Goal: Book appointment/travel/reservation

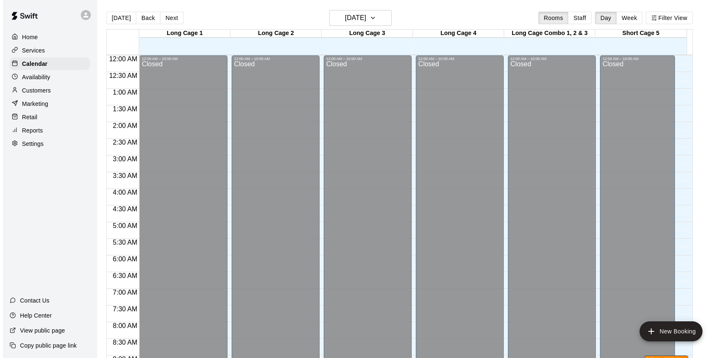
scroll to position [416, 0]
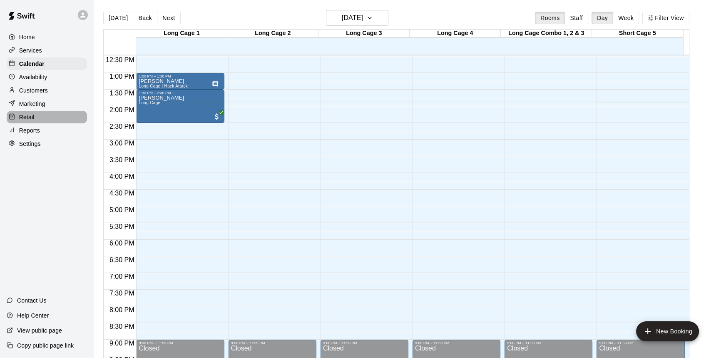
click at [24, 121] on p "Retail" at bounding box center [26, 117] width 15 height 8
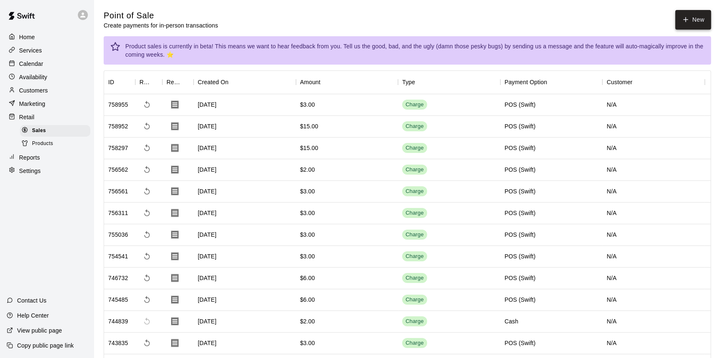
click at [684, 20] on icon "button" at bounding box center [685, 19] width 7 height 7
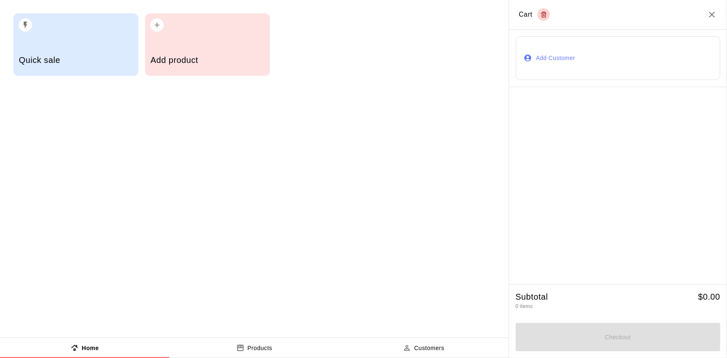
click at [234, 29] on div "button" at bounding box center [207, 22] width 114 height 18
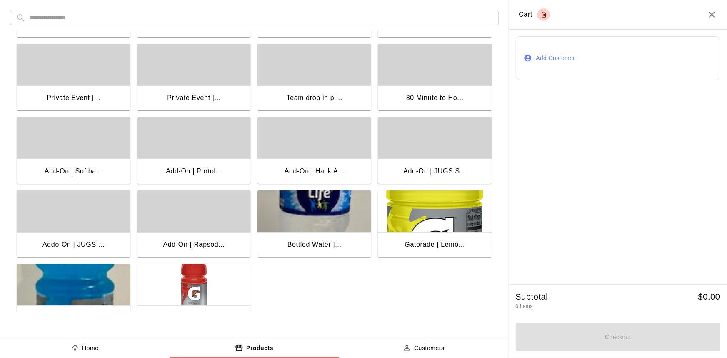
scroll to position [165, 0]
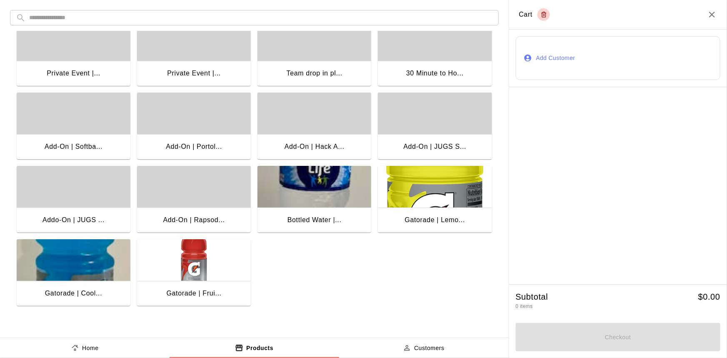
click at [192, 257] on img "button" at bounding box center [194, 260] width 114 height 42
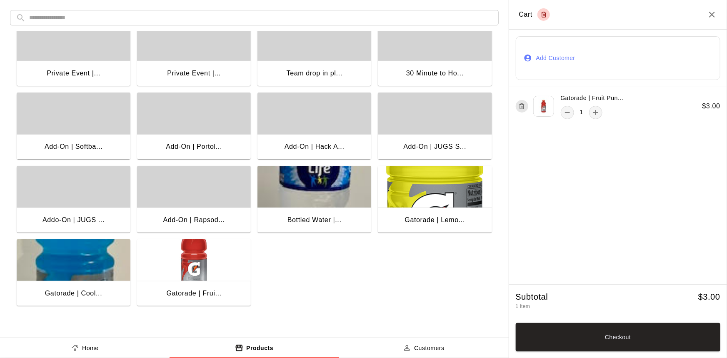
click at [97, 259] on img "button" at bounding box center [74, 260] width 114 height 42
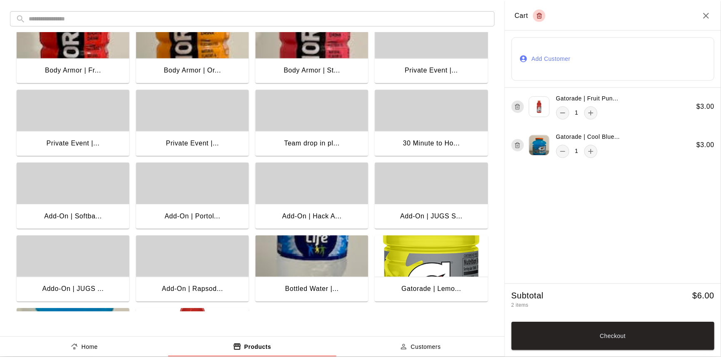
scroll to position [113, 0]
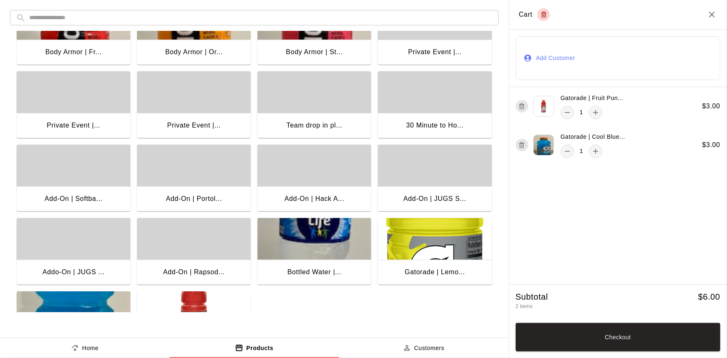
click at [332, 243] on img "button" at bounding box center [314, 239] width 114 height 42
click at [596, 336] on button "Checkout" at bounding box center [617, 337] width 205 height 28
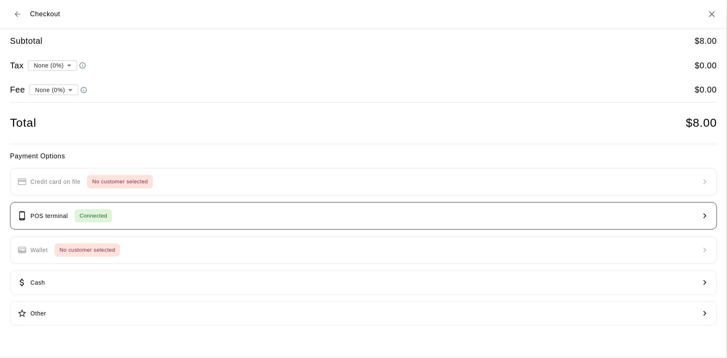
click at [359, 223] on button "POS terminal Connected" at bounding box center [363, 215] width 707 height 27
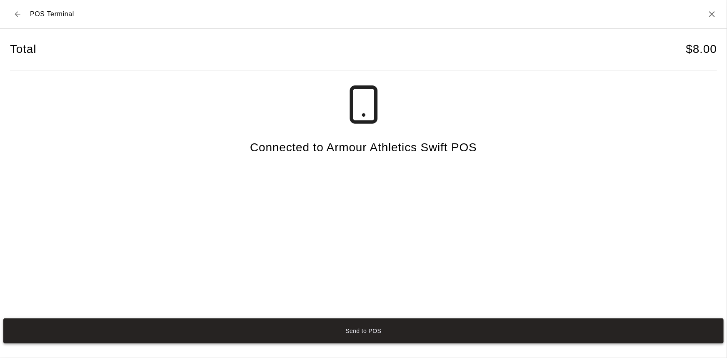
click at [366, 329] on button "Send to POS" at bounding box center [363, 330] width 720 height 25
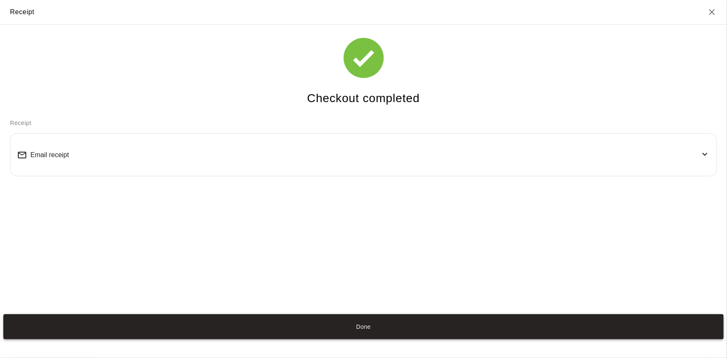
click at [391, 321] on button "Done" at bounding box center [363, 326] width 720 height 25
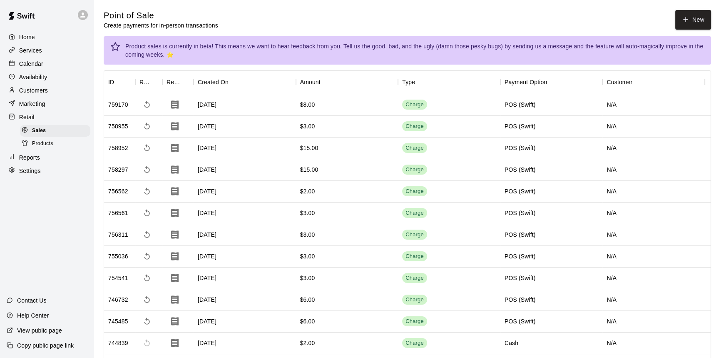
click at [45, 66] on div "Calendar" at bounding box center [47, 63] width 80 height 12
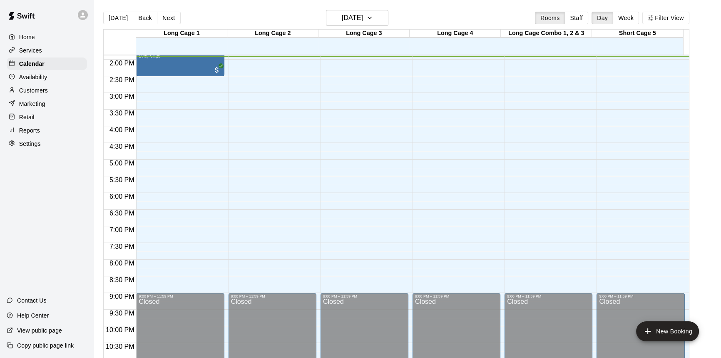
scroll to position [424, 0]
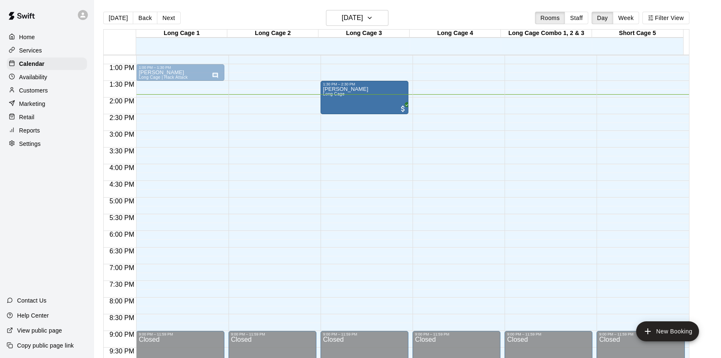
drag, startPoint x: 179, startPoint y: 104, endPoint x: 358, endPoint y: 106, distance: 178.2
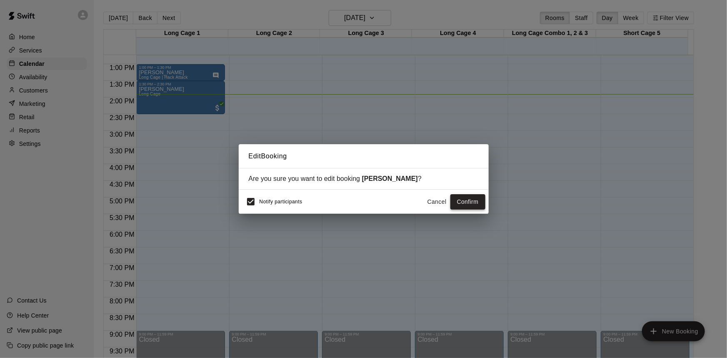
click at [464, 203] on button "Confirm" at bounding box center [467, 201] width 35 height 15
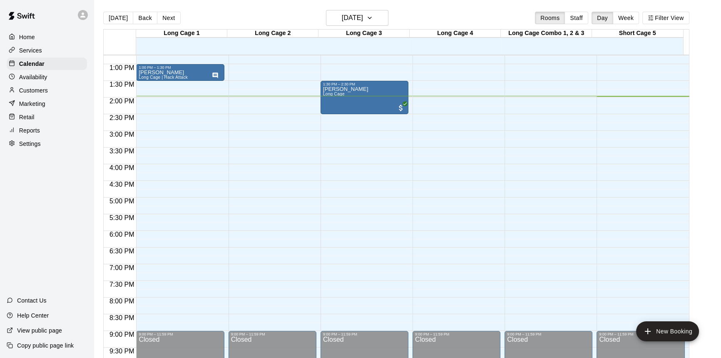
click at [464, 203] on div "12:00 AM – 10:00 AM Closed 11:00 AM – 11:30 AM Summer Rental Long Cage | JUGS B…" at bounding box center [457, 30] width 88 height 799
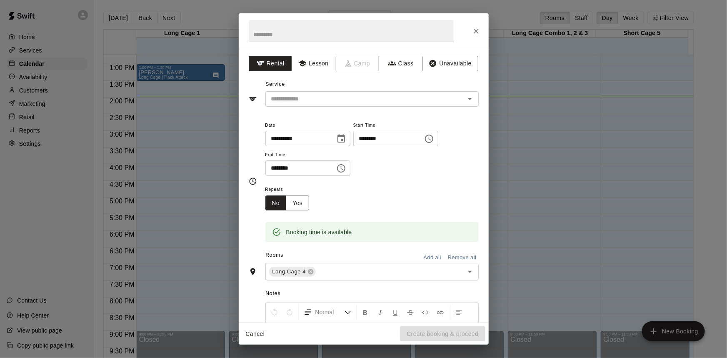
click at [695, 102] on div "**********" at bounding box center [363, 179] width 727 height 358
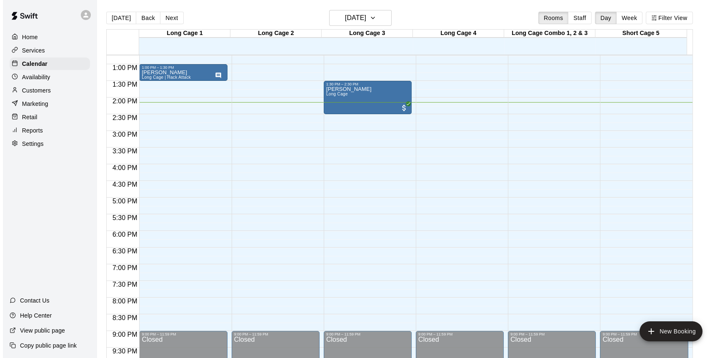
scroll to position [13, 0]
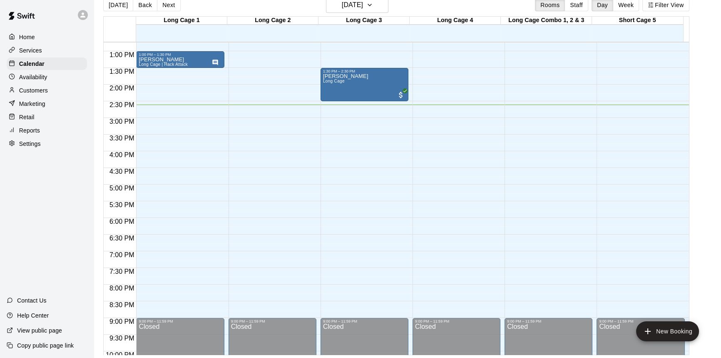
click at [248, 268] on div "12:00 AM – 10:00 AM Closed 9:00 PM – 11:59 PM Closed" at bounding box center [273, 17] width 88 height 799
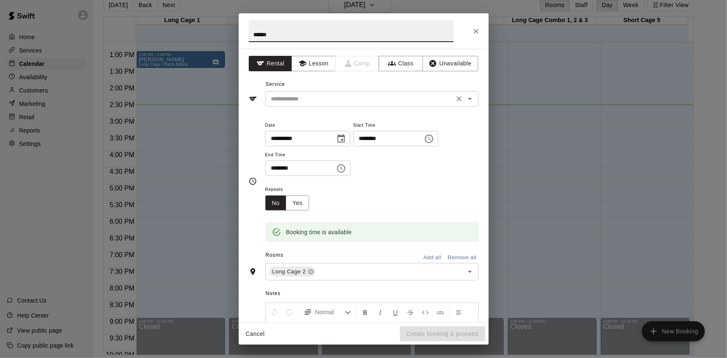
click at [465, 96] on icon "Open" at bounding box center [470, 99] width 10 height 10
type input "*****"
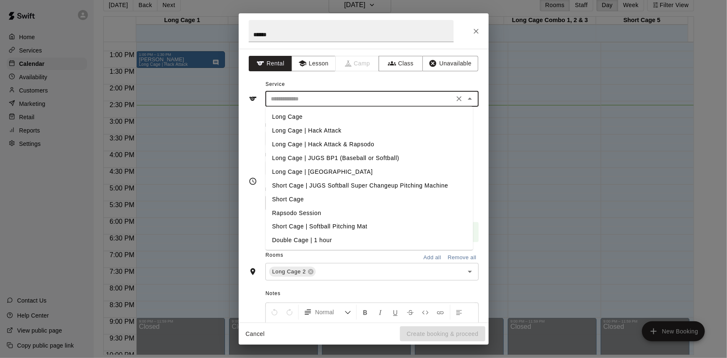
click at [293, 113] on li "Long Cage" at bounding box center [368, 117] width 207 height 14
type input "*********"
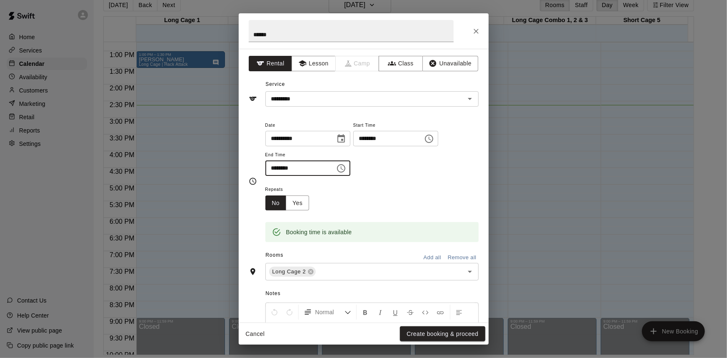
click at [286, 167] on input "********" at bounding box center [297, 167] width 64 height 15
click at [346, 167] on icon "Choose time, selected time is 8:00 PM" at bounding box center [341, 168] width 10 height 10
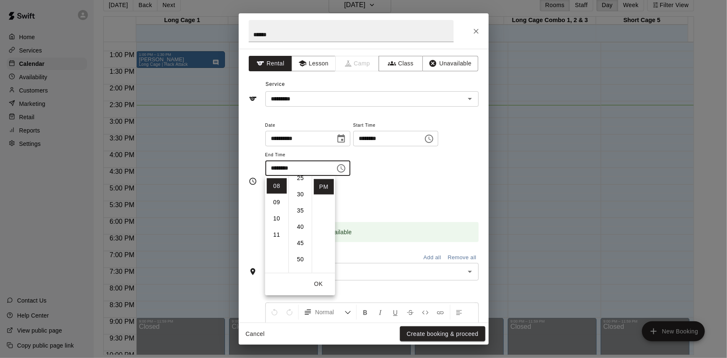
scroll to position [83, 0]
click at [297, 197] on li "30" at bounding box center [300, 199] width 20 height 15
type input "********"
click at [394, 179] on div "**********" at bounding box center [371, 152] width 213 height 65
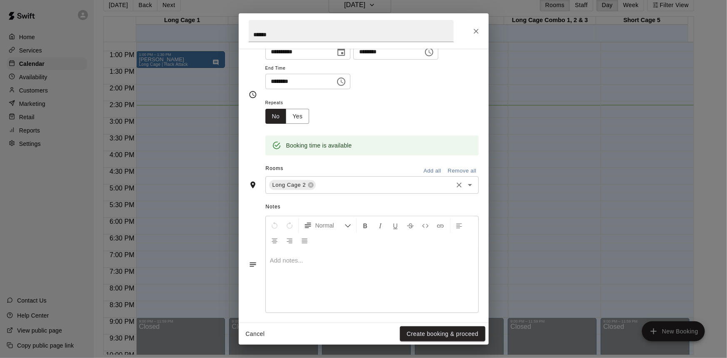
scroll to position [92, 0]
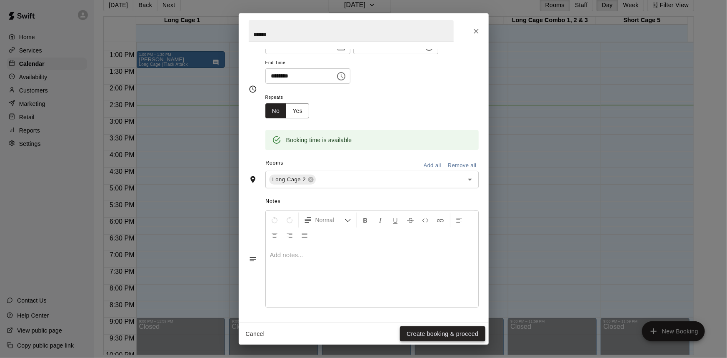
click at [456, 333] on button "Create booking & proceed" at bounding box center [442, 333] width 85 height 15
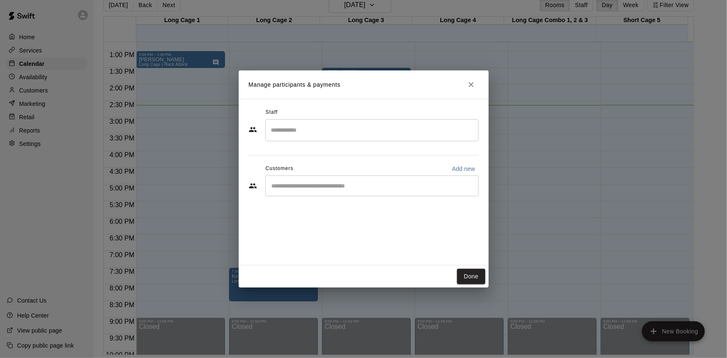
click at [458, 165] on p "Add new" at bounding box center [463, 168] width 23 height 8
select select "**"
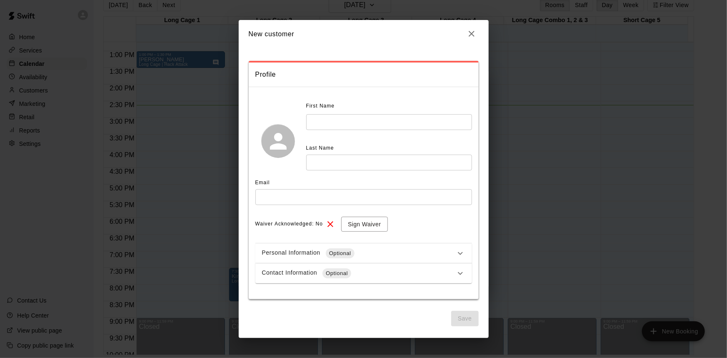
click at [332, 112] on div "First Name ​" at bounding box center [389, 115] width 166 height 30
click at [329, 118] on input "text" at bounding box center [389, 121] width 166 height 15
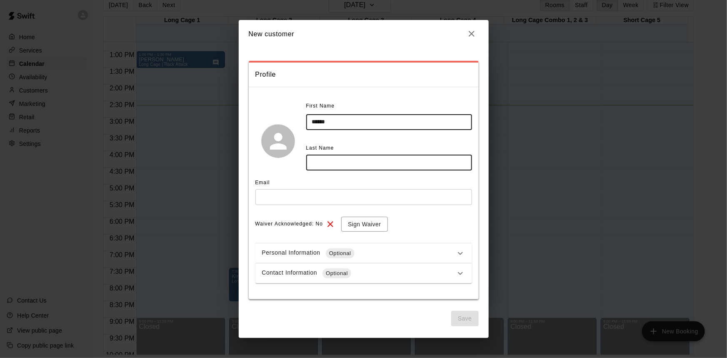
type input "******"
click at [358, 166] on input "text" at bounding box center [389, 161] width 166 height 15
type input "******"
click at [351, 191] on input "text" at bounding box center [363, 196] width 217 height 15
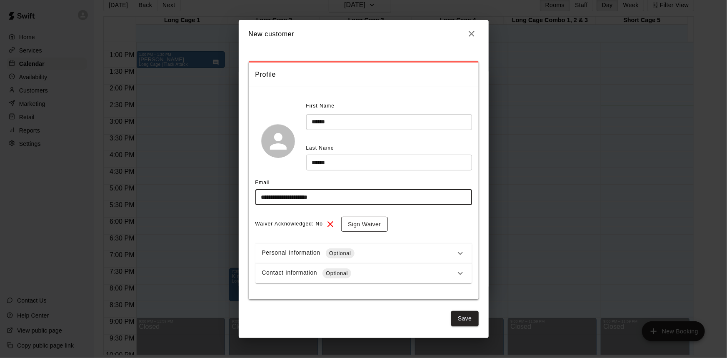
type input "**********"
click at [366, 223] on button "Sign Waiver" at bounding box center [364, 224] width 46 height 15
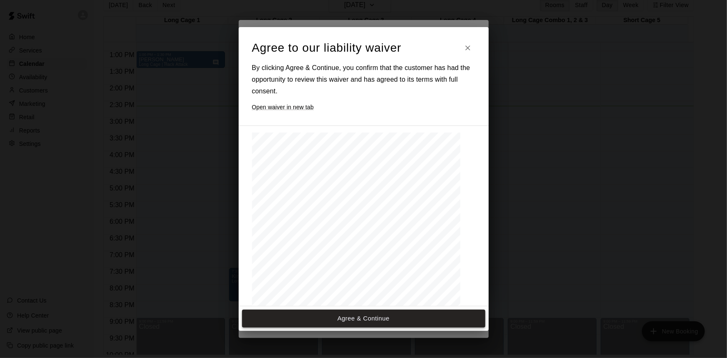
click at [357, 319] on button "Agree & Continue" at bounding box center [363, 317] width 243 height 17
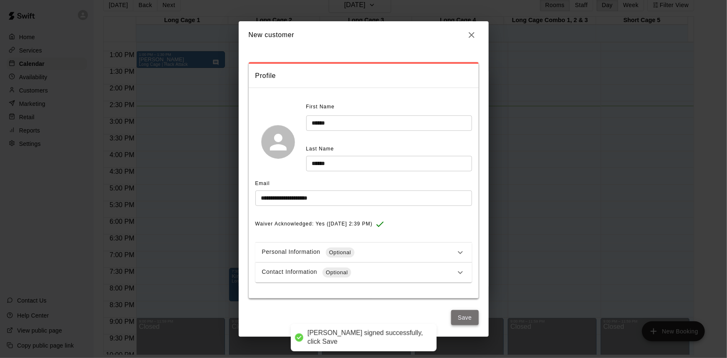
click at [463, 313] on button "Save" at bounding box center [464, 317] width 27 height 15
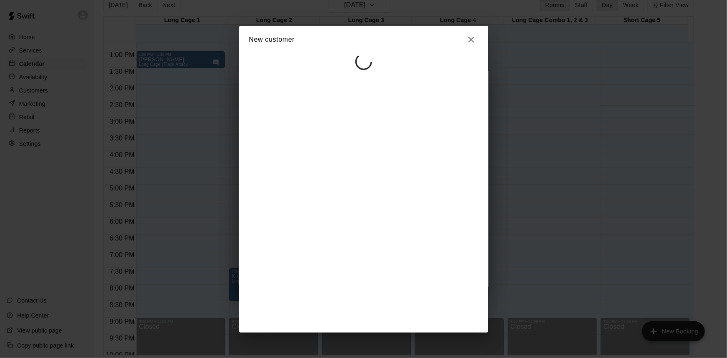
select select "**"
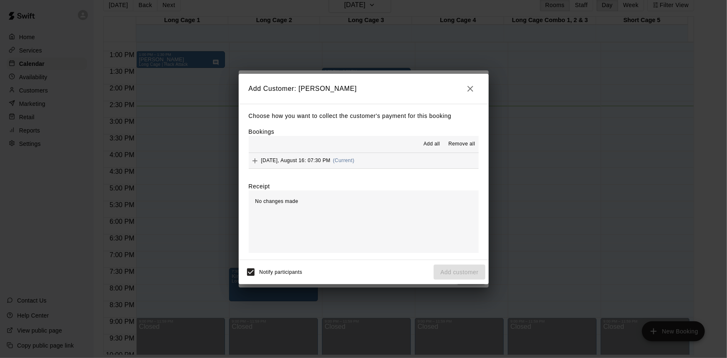
click at [368, 160] on button "[DATE], August 16: 07:30 PM (Current)" at bounding box center [364, 160] width 230 height 15
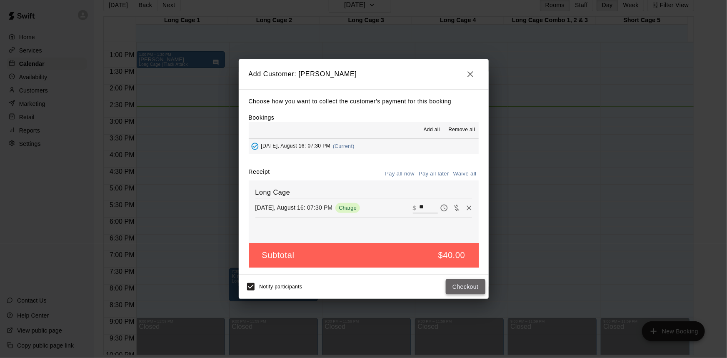
click at [468, 289] on button "Checkout" at bounding box center [465, 286] width 39 height 15
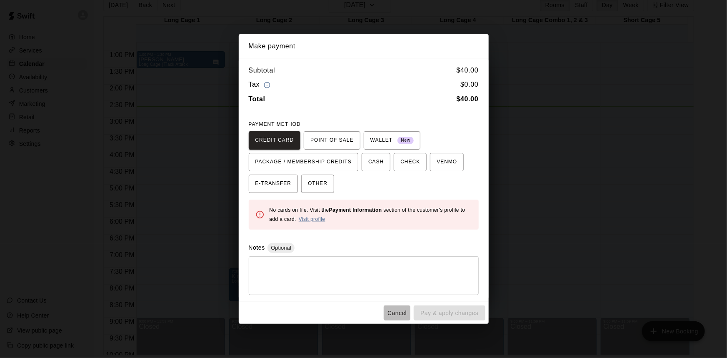
click at [405, 315] on button "Cancel" at bounding box center [397, 312] width 27 height 15
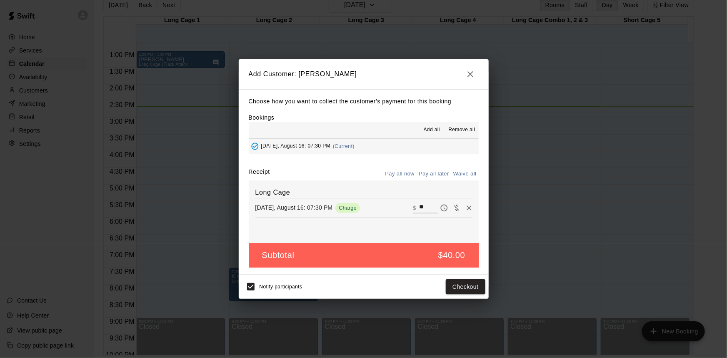
click at [472, 77] on icon "button" at bounding box center [470, 74] width 10 height 10
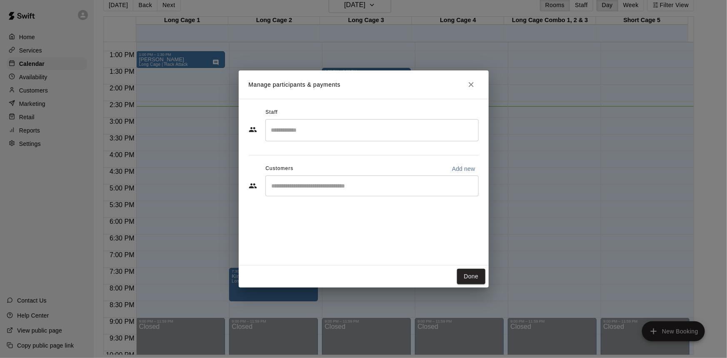
click at [461, 166] on p "Add new" at bounding box center [463, 168] width 23 height 8
select select "**"
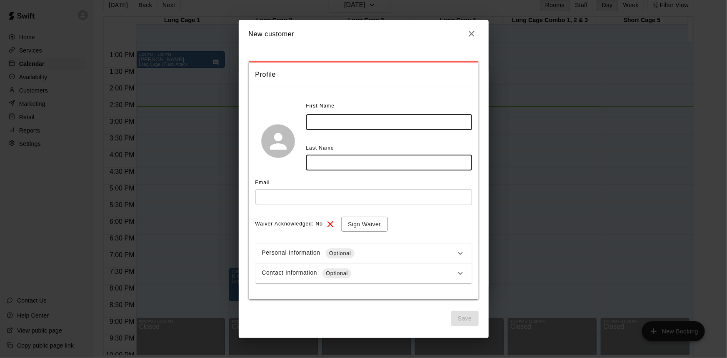
click at [336, 118] on input "text" at bounding box center [389, 121] width 166 height 15
type input "******"
click at [338, 165] on input "text" at bounding box center [389, 161] width 166 height 15
click at [471, 33] on icon "button" at bounding box center [471, 34] width 10 height 10
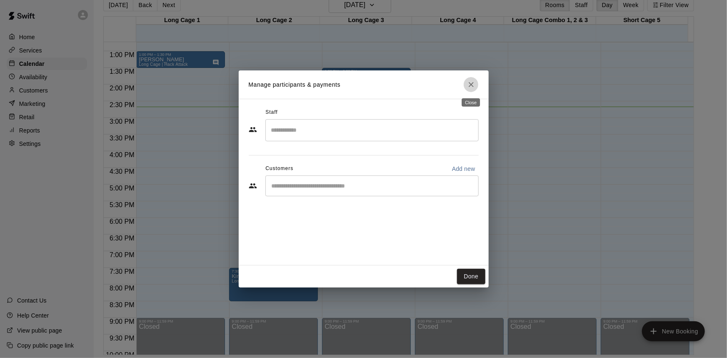
click at [469, 87] on icon "Close" at bounding box center [471, 84] width 8 height 8
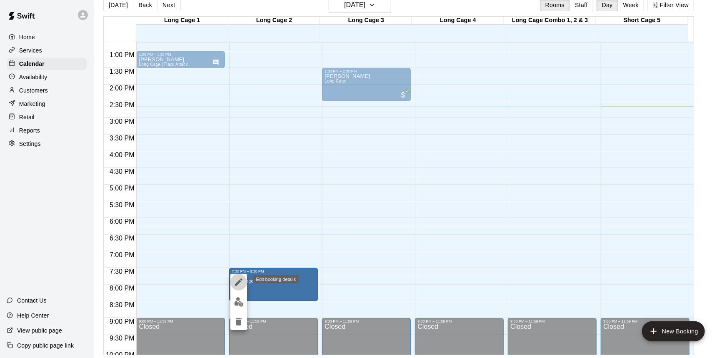
click at [241, 283] on icon "edit" at bounding box center [239, 282] width 10 height 10
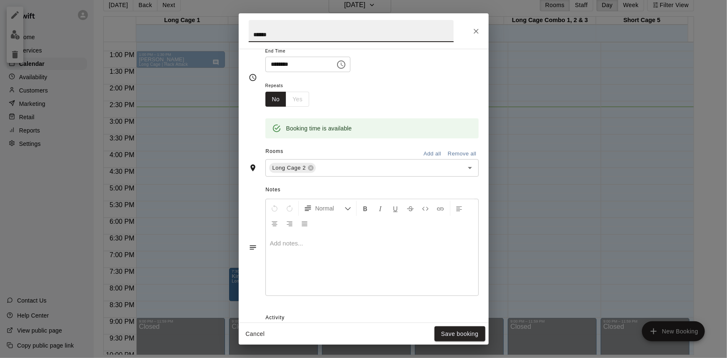
scroll to position [147, 0]
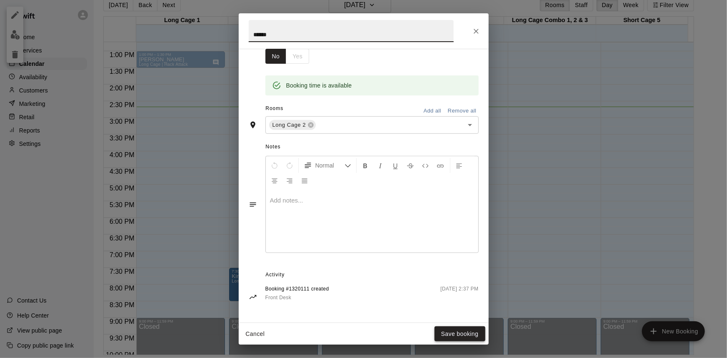
type input "******"
click at [466, 337] on button "Save booking" at bounding box center [459, 333] width 51 height 15
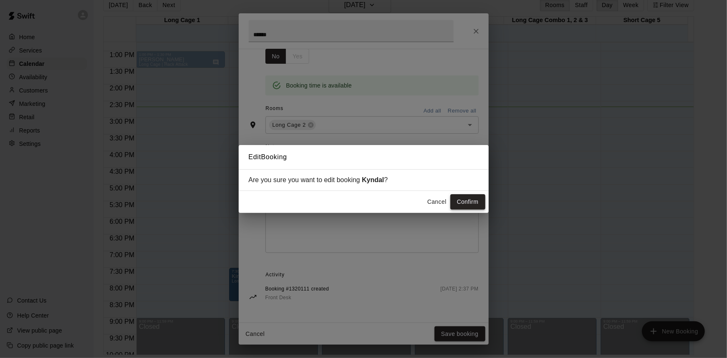
click at [474, 201] on button "Confirm" at bounding box center [467, 201] width 35 height 15
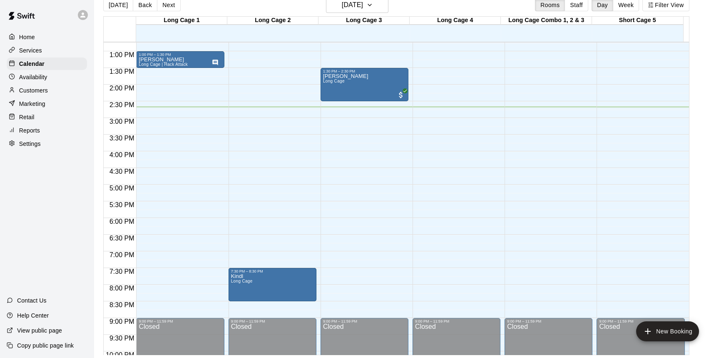
click at [236, 276] on p "Kindl" at bounding box center [242, 276] width 22 height 0
click at [483, 265] on div "12:00 AM – 10:00 AM Closed 11:00 AM – 11:30 AM Summer Rental Long Cage | JUGS B…" at bounding box center [457, 17] width 88 height 799
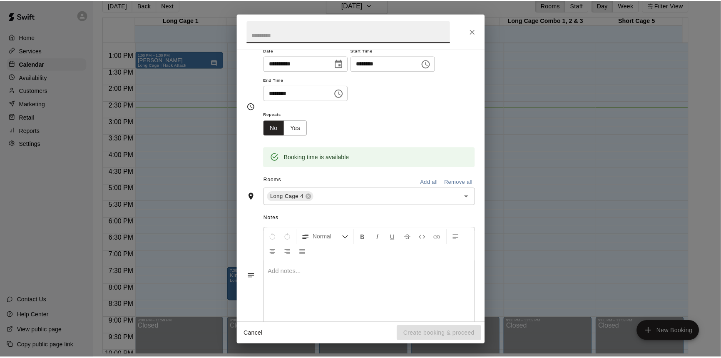
scroll to position [75, 0]
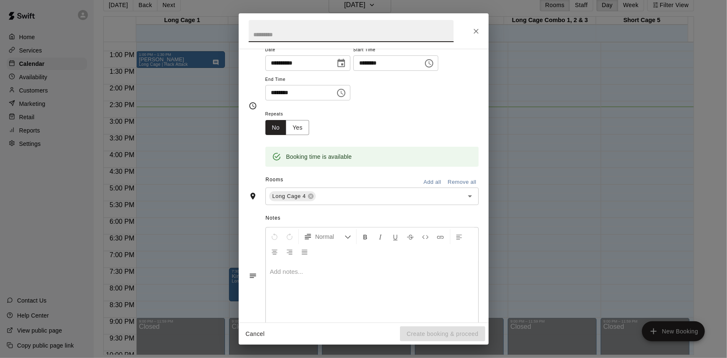
click at [473, 34] on icon "Close" at bounding box center [476, 31] width 8 height 8
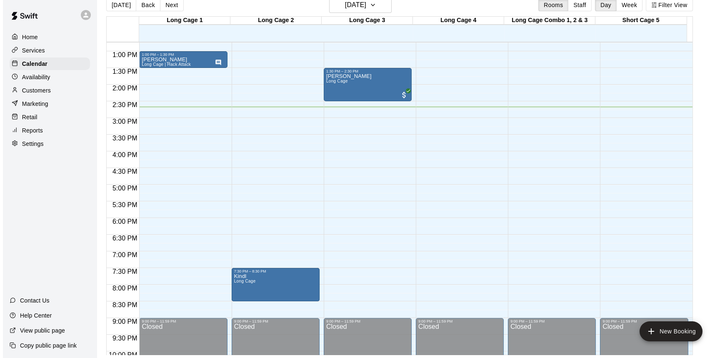
scroll to position [487, 0]
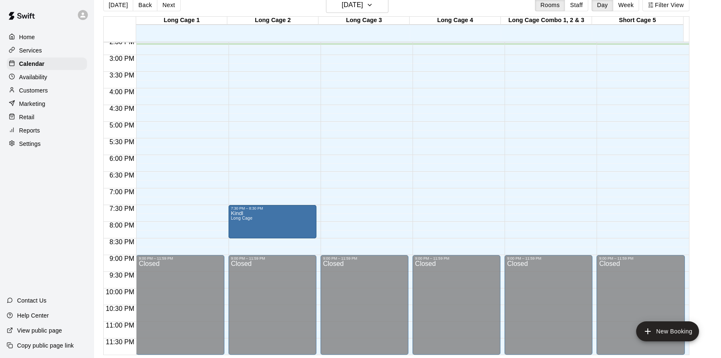
drag, startPoint x: 266, startPoint y: 211, endPoint x: 265, endPoint y: 215, distance: 4.3
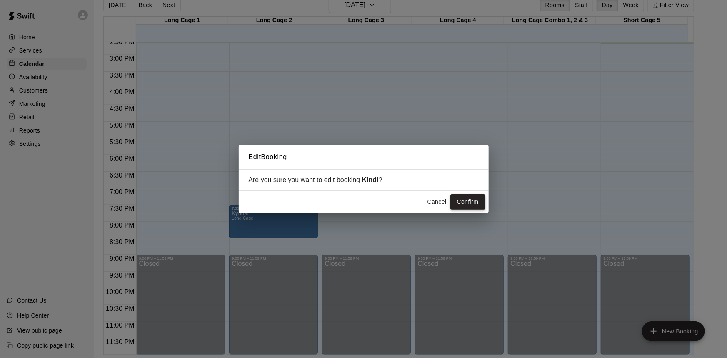
click at [469, 204] on button "Confirm" at bounding box center [467, 201] width 35 height 15
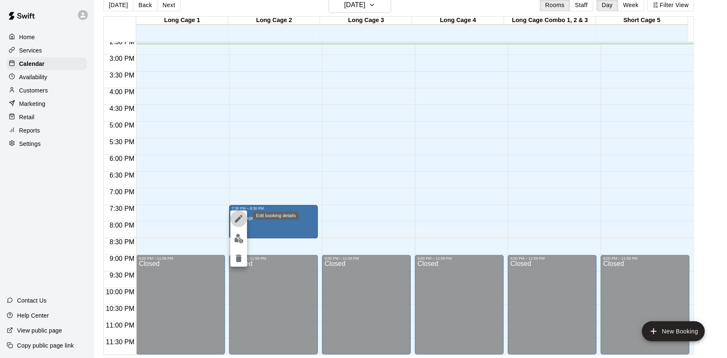
click at [236, 216] on icon "edit" at bounding box center [239, 219] width 10 height 10
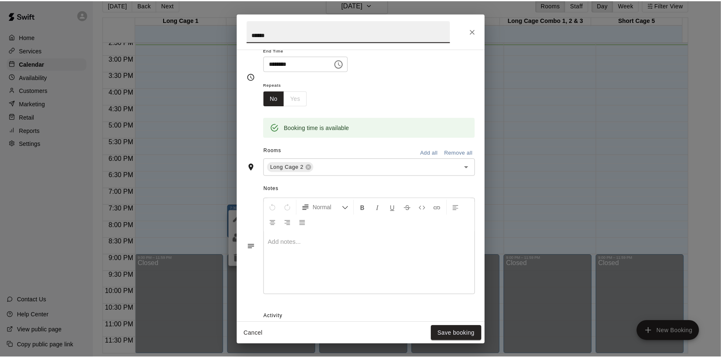
scroll to position [147, 0]
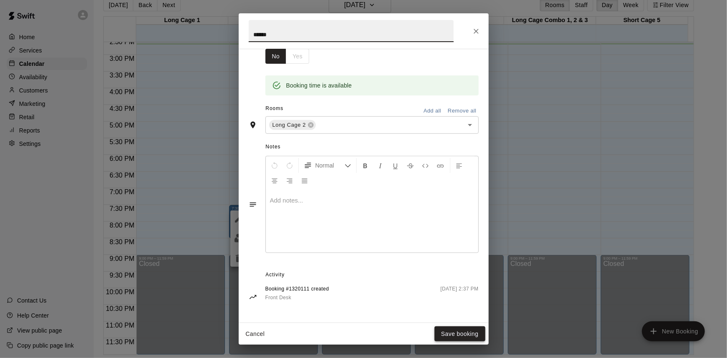
type input "******"
click at [456, 339] on button "Save booking" at bounding box center [459, 333] width 51 height 15
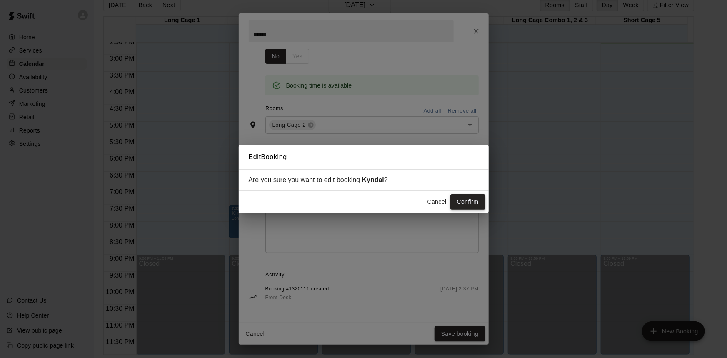
click at [465, 201] on button "Confirm" at bounding box center [467, 201] width 35 height 15
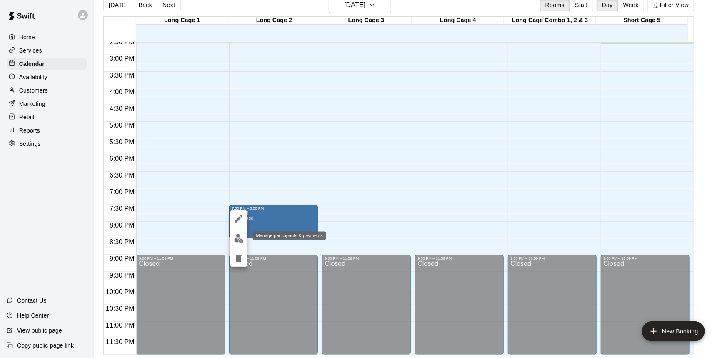
click at [234, 239] on img "edit" at bounding box center [239, 239] width 10 height 10
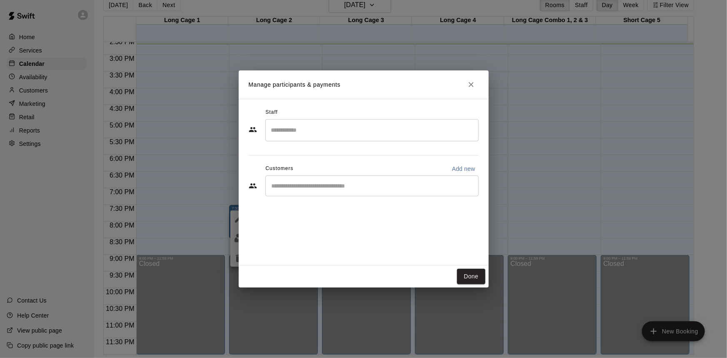
click at [469, 168] on p "Add new" at bounding box center [463, 168] width 23 height 8
select select "**"
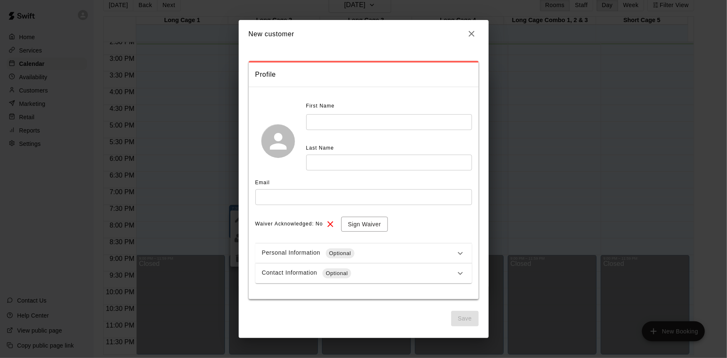
click at [329, 129] on input "text" at bounding box center [389, 121] width 166 height 15
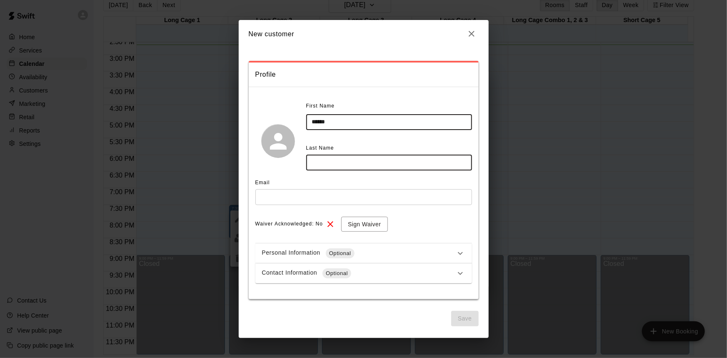
type input "******"
click at [325, 163] on input "text" at bounding box center [389, 161] width 166 height 15
type input "*"
click at [314, 195] on input "text" at bounding box center [363, 196] width 217 height 15
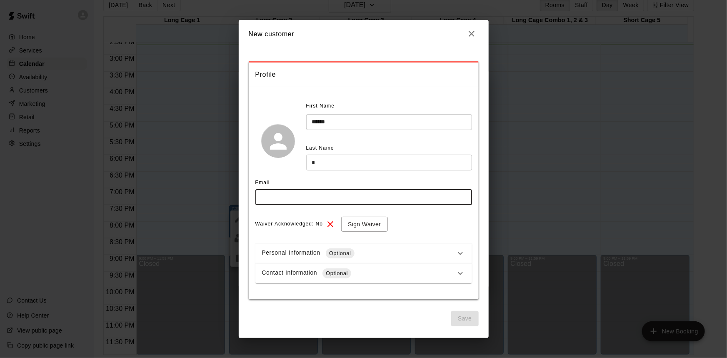
click at [341, 166] on input "*" at bounding box center [389, 161] width 166 height 15
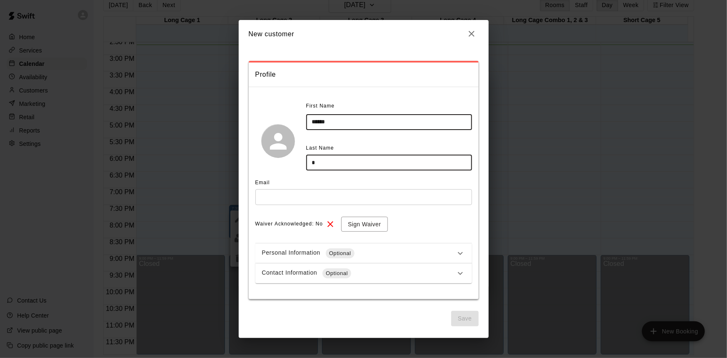
click at [470, 30] on icon "button" at bounding box center [471, 34] width 10 height 10
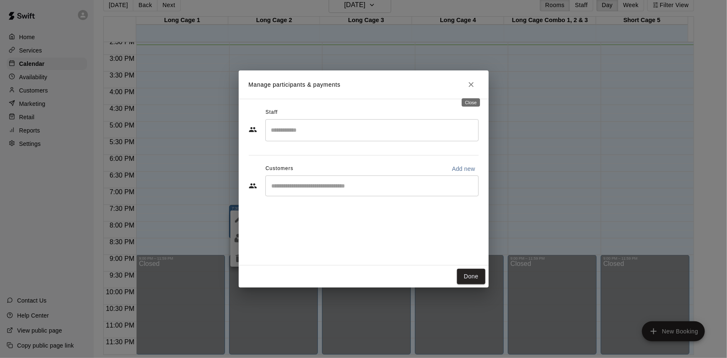
click at [467, 84] on icon "Close" at bounding box center [471, 84] width 8 height 8
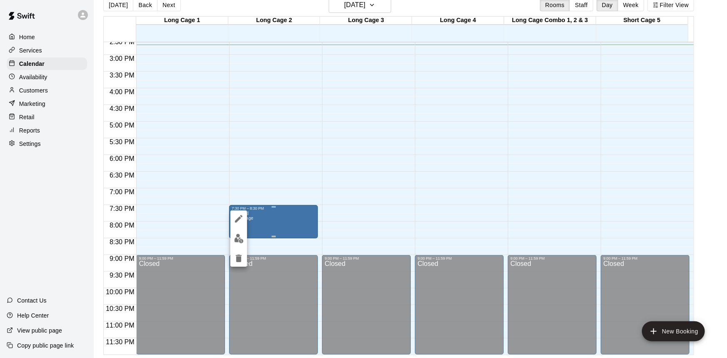
click at [272, 219] on div at bounding box center [363, 179] width 727 height 358
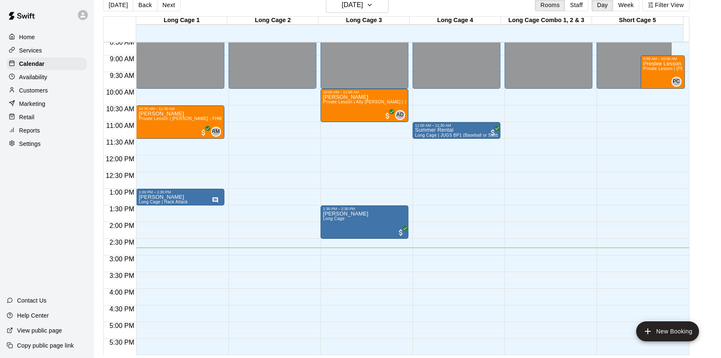
scroll to position [298, 0]
